Goal: Transaction & Acquisition: Purchase product/service

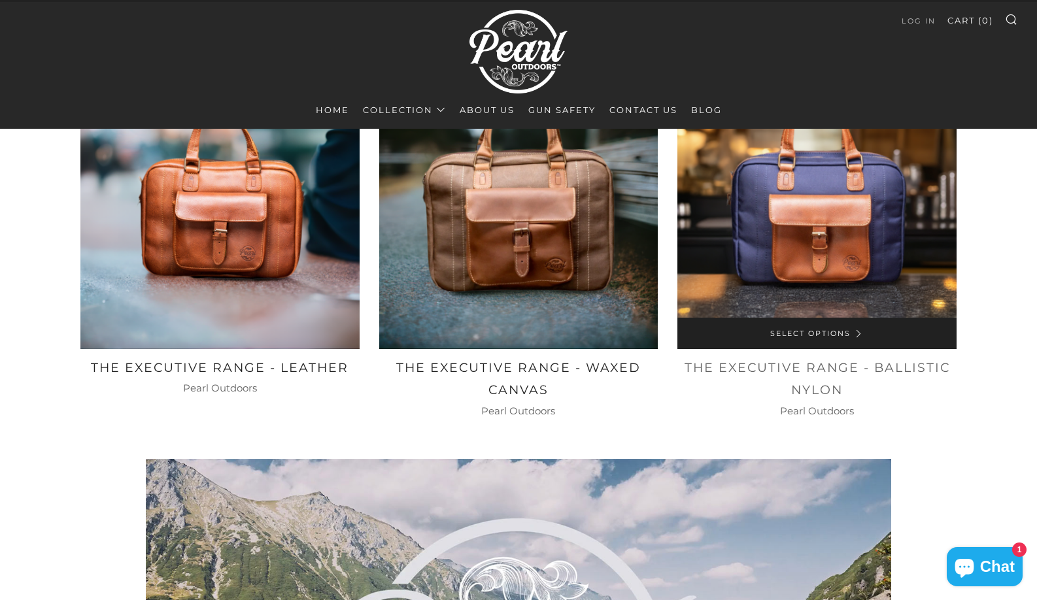
scroll to position [643, 0]
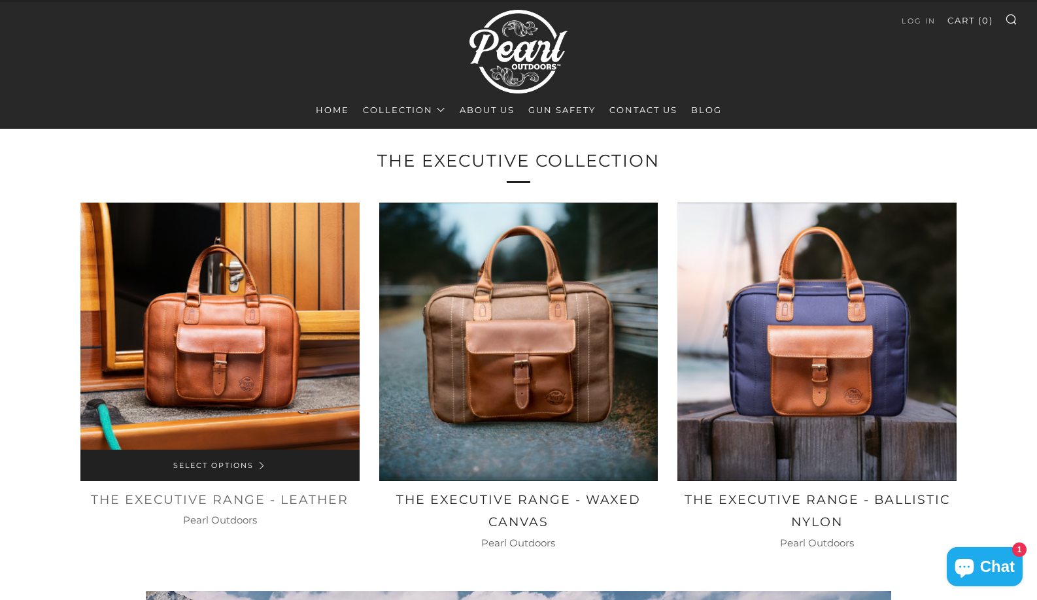
click at [230, 465] on link "Select Options" at bounding box center [219, 465] width 279 height 31
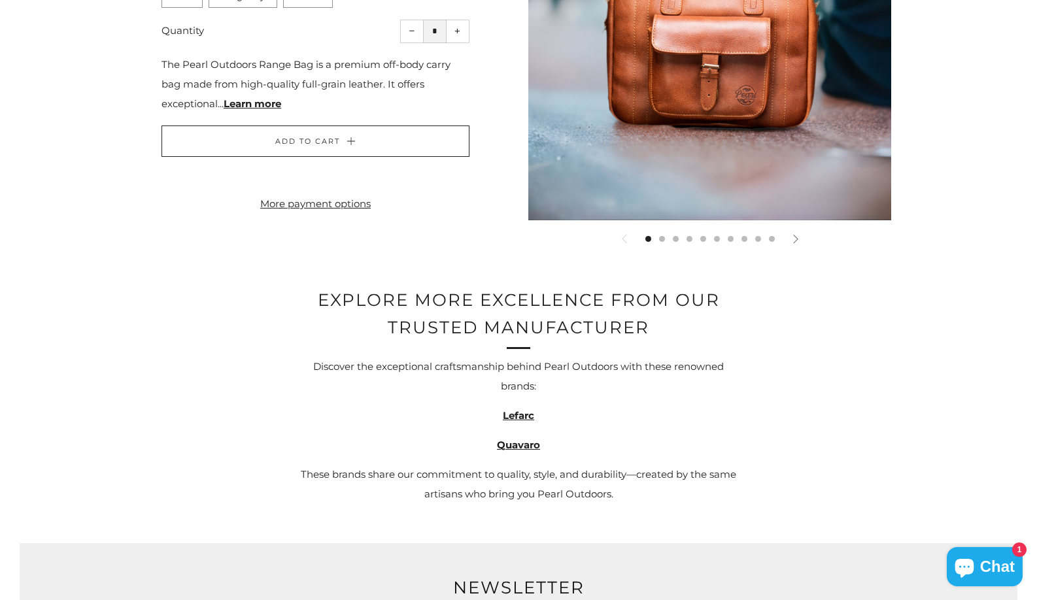
scroll to position [1735, 0]
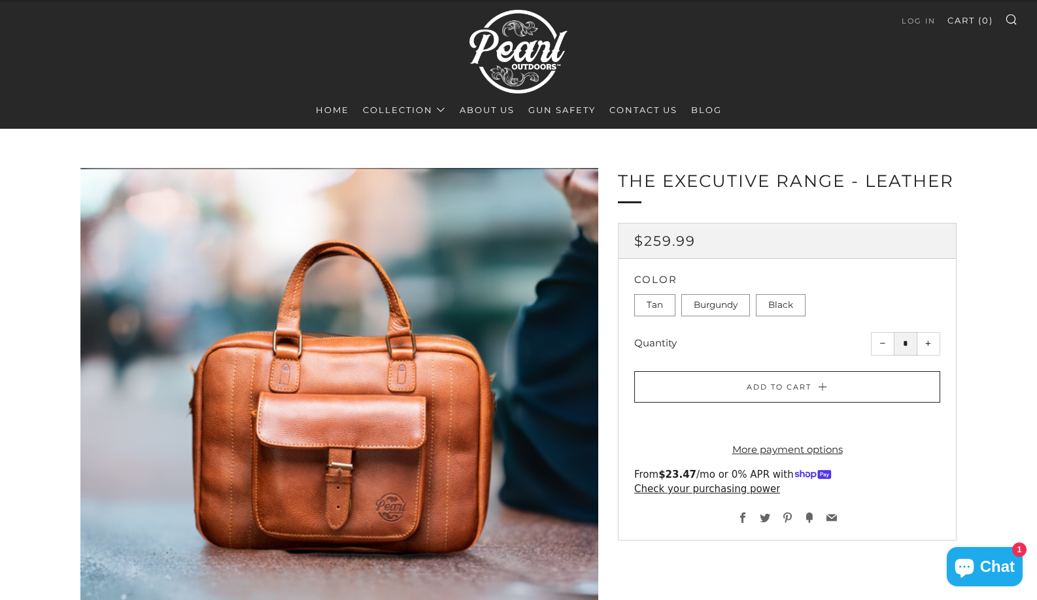
click at [730, 299] on label "Burgundy" at bounding box center [715, 305] width 69 height 22
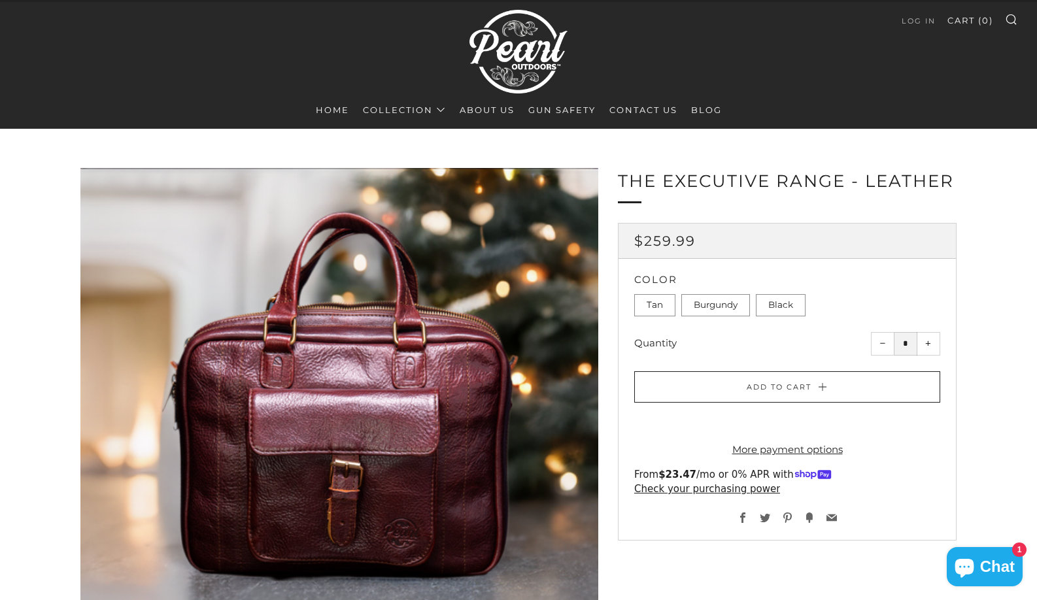
click at [779, 309] on label "Black" at bounding box center [781, 305] width 50 height 22
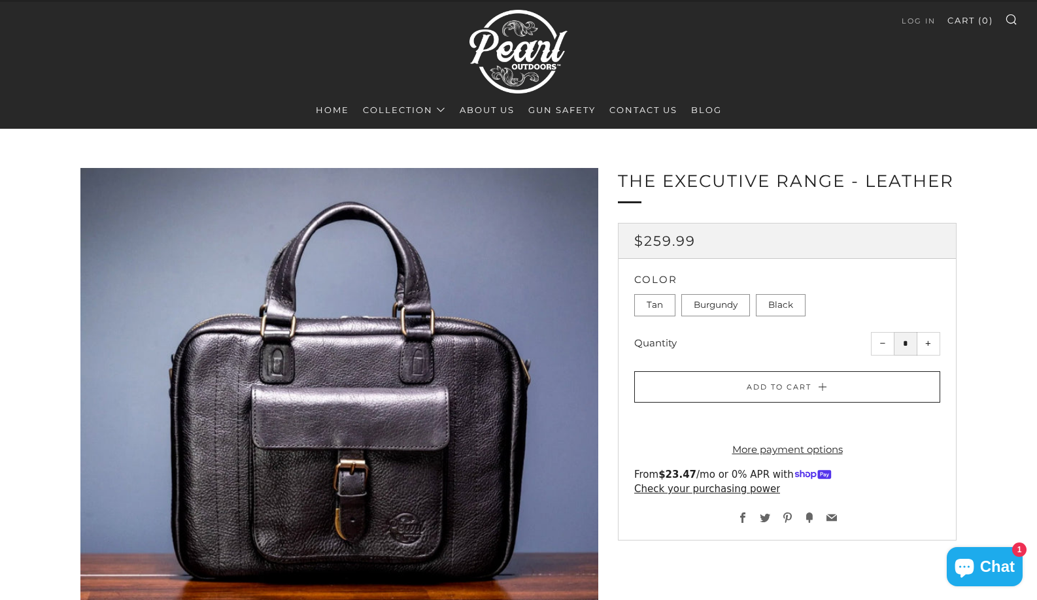
click at [664, 303] on label "Tan" at bounding box center [654, 305] width 41 height 22
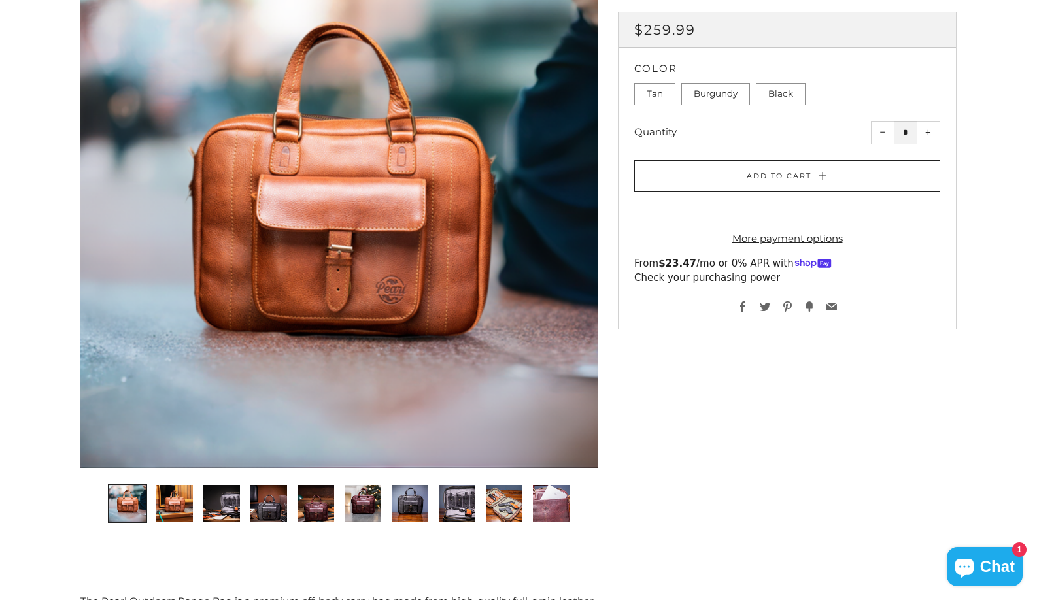
scroll to position [150, 0]
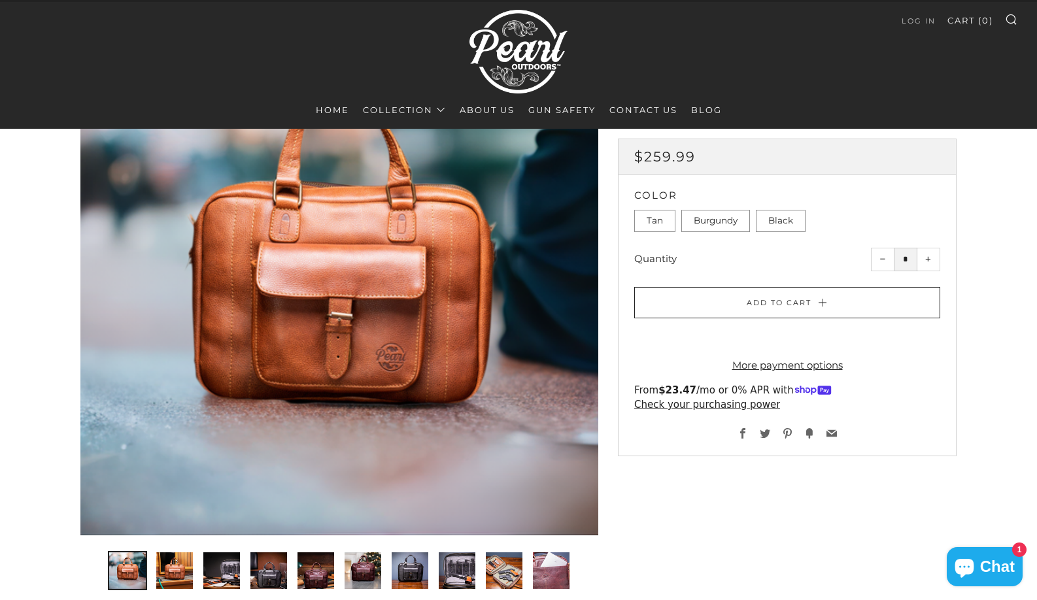
click at [173, 572] on img "2 of 10" at bounding box center [174, 571] width 37 height 37
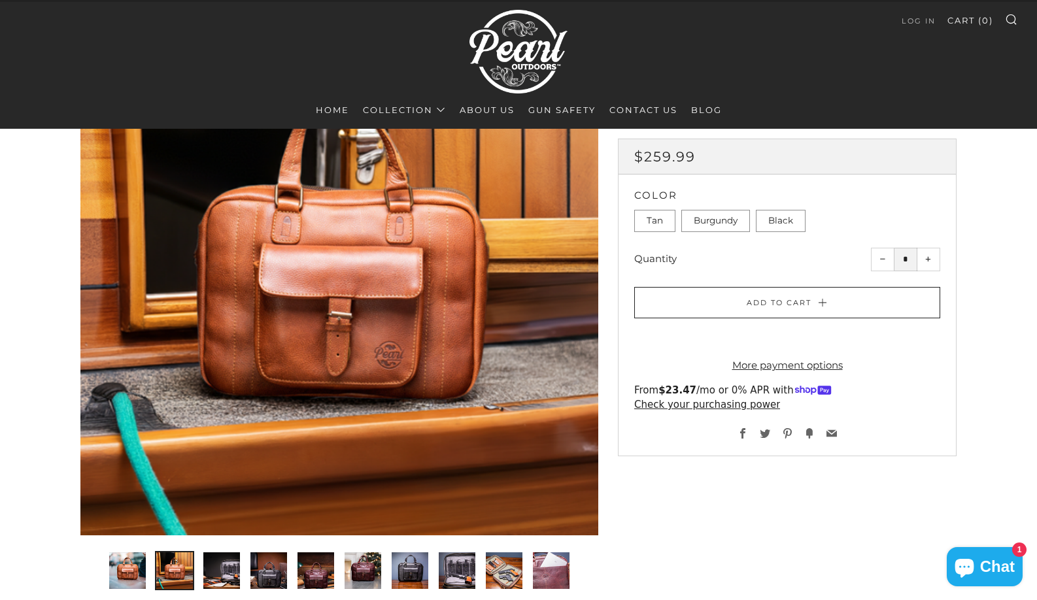
click at [225, 580] on img "3 of 10" at bounding box center [221, 571] width 37 height 37
